Goal: Check status: Check status

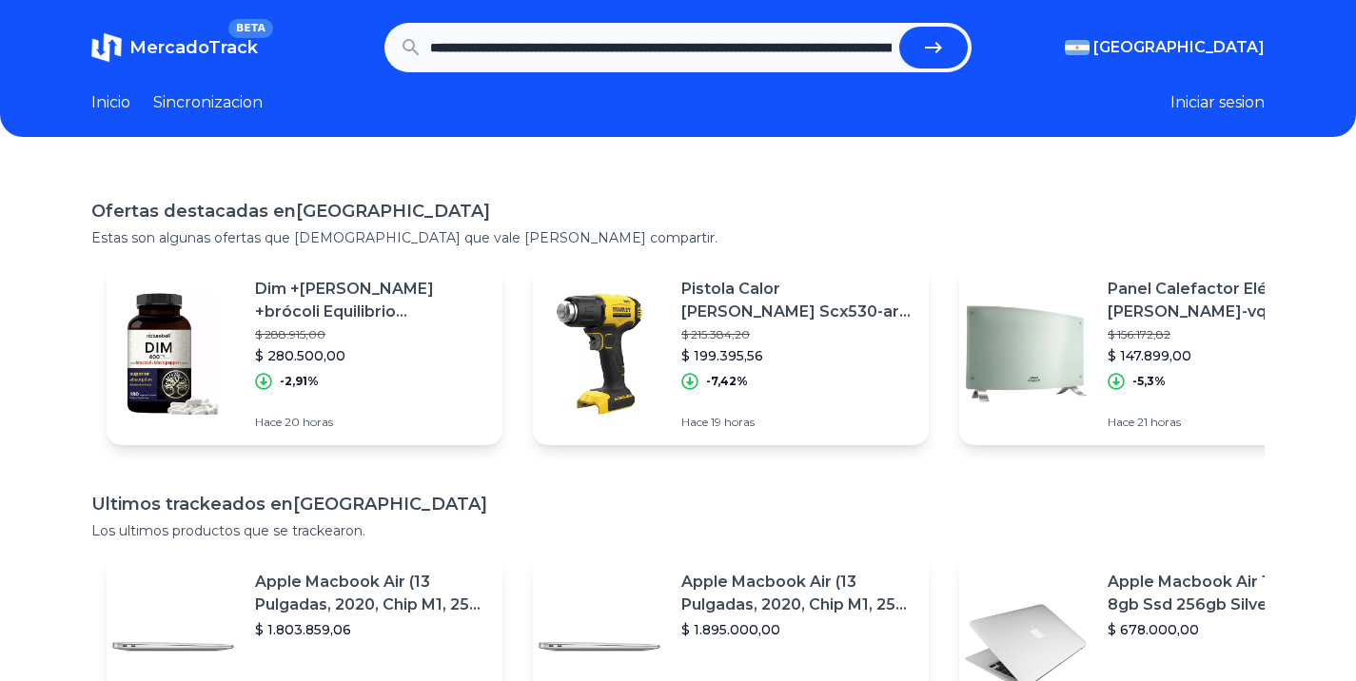
scroll to position [0, 1927]
click at [906, 27] on button "submit" at bounding box center [940, 48] width 69 height 42
type input "**********"
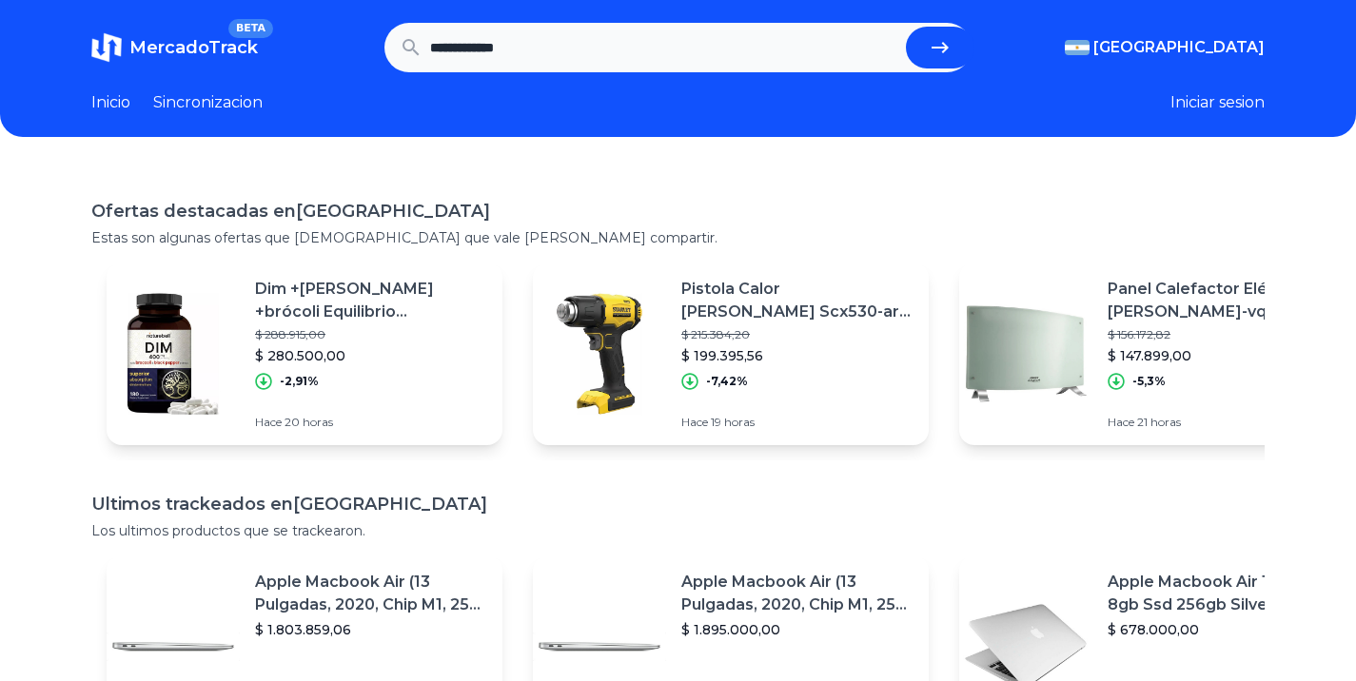
scroll to position [0, 0]
